Goal: Information Seeking & Learning: Check status

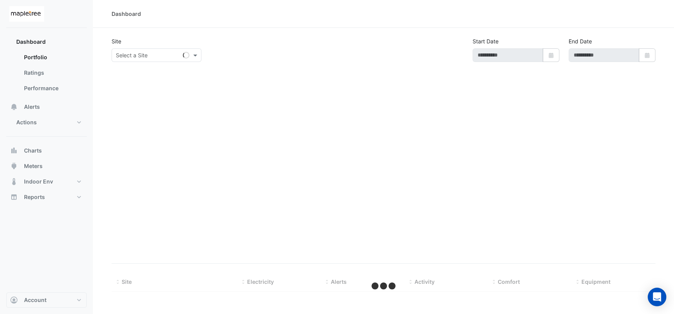
type input "**********"
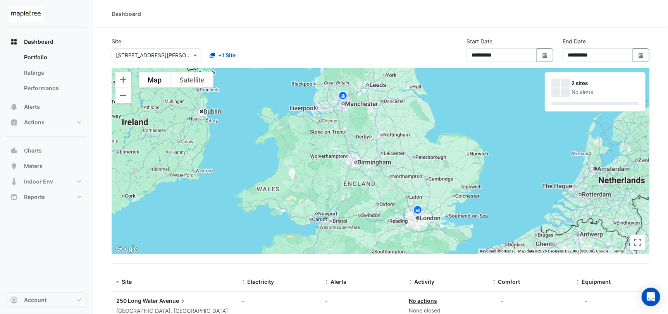
click at [343, 96] on img at bounding box center [343, 97] width 12 height 14
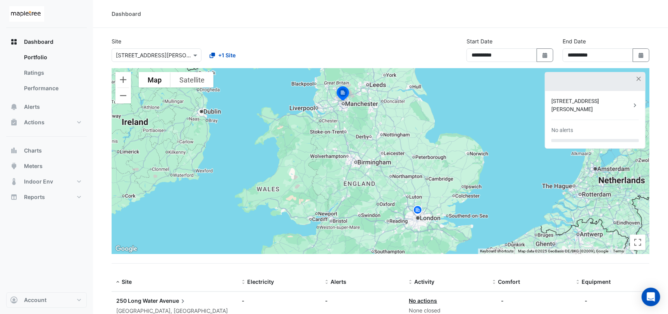
click at [577, 102] on div "[STREET_ADDRESS][PERSON_NAME]" at bounding box center [591, 105] width 80 height 16
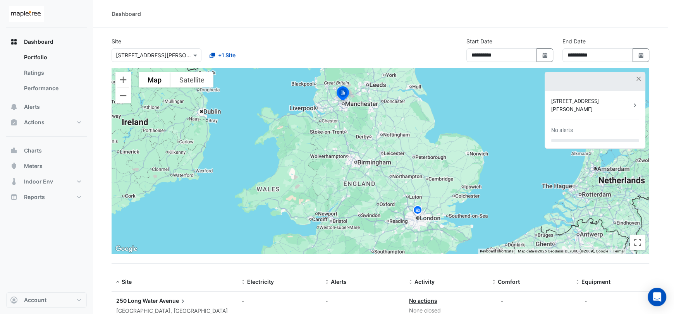
click at [54, 124] on ngb-offcanvas-backdrop at bounding box center [337, 157] width 674 height 314
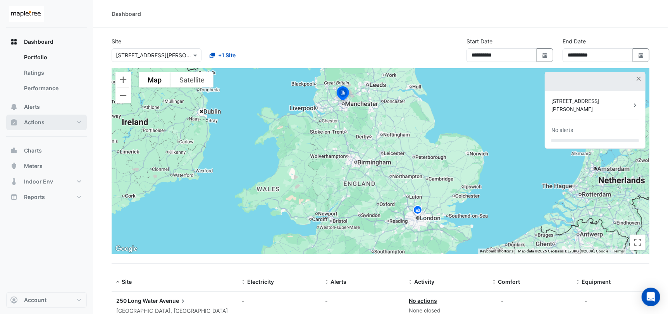
click at [67, 122] on button "Actions" at bounding box center [46, 122] width 81 height 15
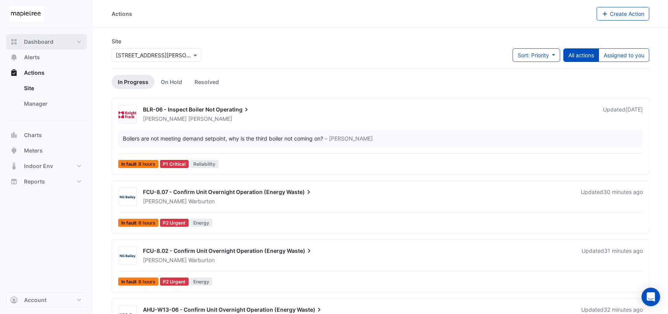
click at [43, 41] on span "Dashboard" at bounding box center [38, 42] width 29 height 8
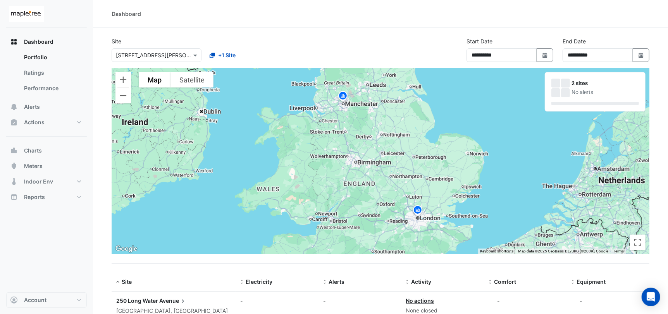
click at [346, 96] on img at bounding box center [343, 97] width 12 height 14
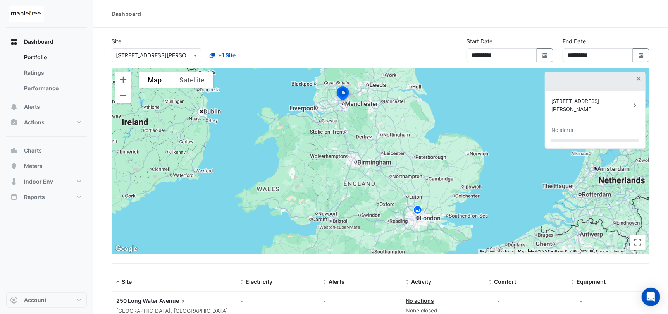
click at [565, 100] on div "[STREET_ADDRESS][PERSON_NAME]" at bounding box center [591, 105] width 80 height 16
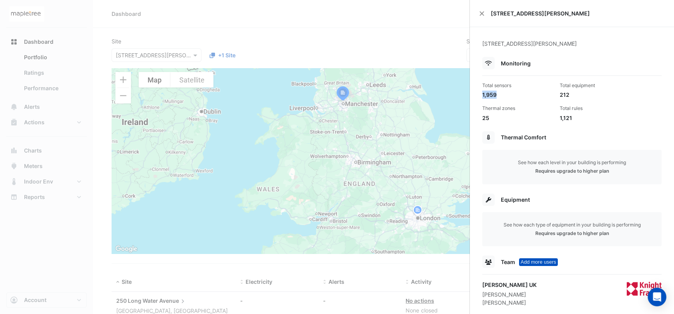
drag, startPoint x: 481, startPoint y: 95, endPoint x: 499, endPoint y: 94, distance: 17.8
click at [499, 94] on div "Total sensors 1,959" at bounding box center [517, 90] width 77 height 17
drag, startPoint x: 556, startPoint y: 94, endPoint x: 573, endPoint y: 94, distance: 17.4
click at [573, 94] on div "Total equipment 212" at bounding box center [595, 90] width 77 height 17
click at [561, 116] on div "1,121" at bounding box center [595, 118] width 71 height 8
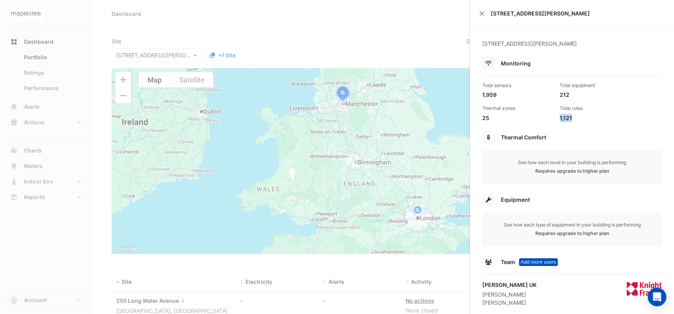
drag, startPoint x: 556, startPoint y: 117, endPoint x: 576, endPoint y: 119, distance: 19.5
click at [576, 119] on div "Total rules 1,121" at bounding box center [595, 113] width 77 height 17
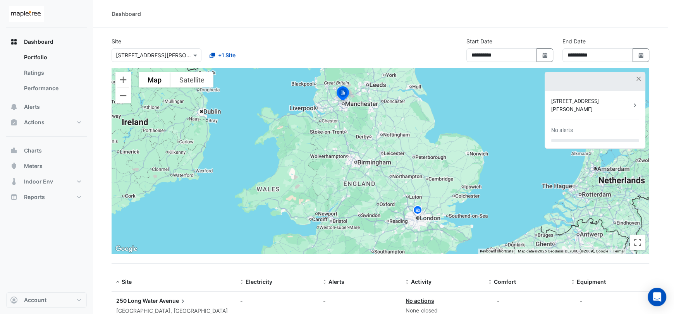
click at [50, 122] on ngb-offcanvas-backdrop at bounding box center [337, 157] width 674 height 314
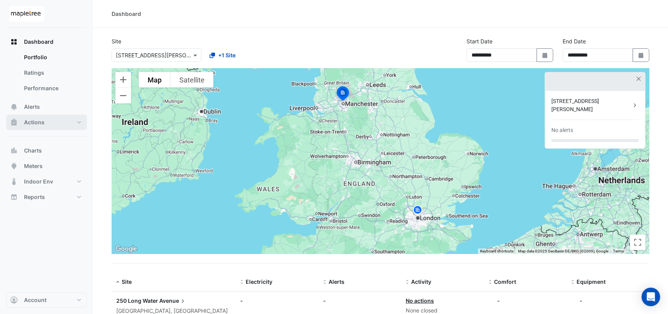
click at [51, 124] on button "Actions" at bounding box center [46, 122] width 81 height 15
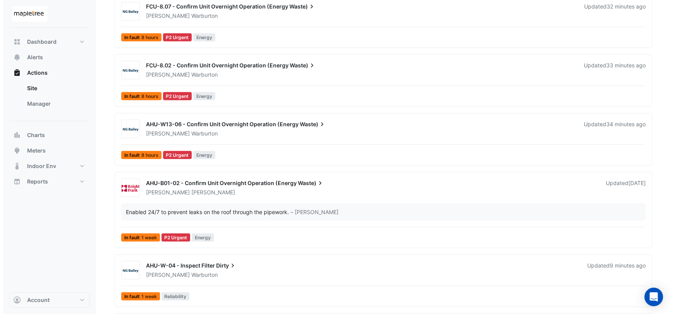
scroll to position [187, 0]
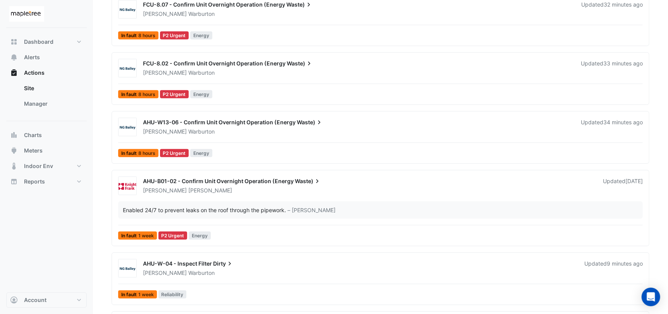
click at [238, 180] on span "AHU-B01-02 - Confirm Unit Overnight Operation (Energy" at bounding box center [218, 181] width 151 height 7
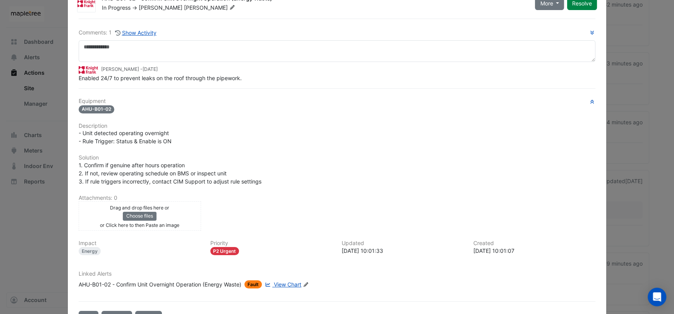
scroll to position [52, 0]
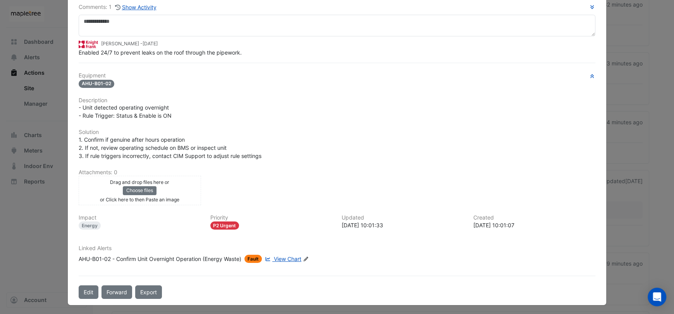
click at [289, 258] on span "View Chart" at bounding box center [288, 259] width 28 height 7
click at [624, 31] on ngb-modal-window "AHU-B01-02 - Confirm Unit Overnight Operation (Energy Waste) In Progress -> [PE…" at bounding box center [337, 157] width 674 height 314
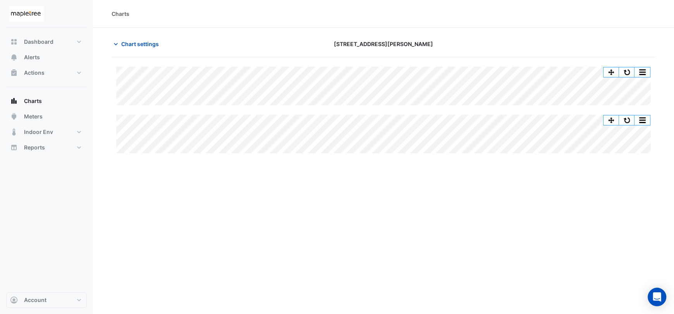
drag, startPoint x: 461, startPoint y: 198, endPoint x: 454, endPoint y: 189, distance: 11.0
click at [461, 196] on div "Charts Chart settings 3 Hardman Street Split All Split None Print Save as JPEG …" at bounding box center [383, 157] width 581 height 314
click at [445, 253] on div "Charts Chart settings 3 Hardman Street Split All Split None Print Save as JPEG …" at bounding box center [383, 157] width 581 height 314
